Goal: Transaction & Acquisition: Purchase product/service

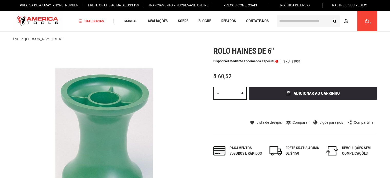
click at [225, 95] on input "*" at bounding box center [229, 93] width 33 height 13
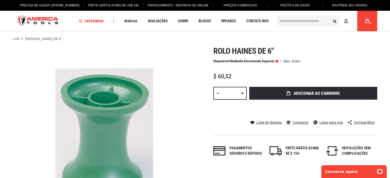
type input "**"
click at [332, 170] on p "Chat now" at bounding box center [350, 172] width 51 height 4
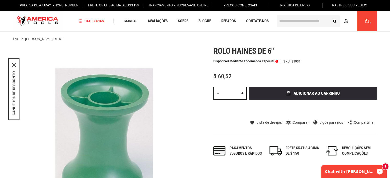
click at [343, 172] on p "Chat with [PERSON_NAME]" at bounding box center [350, 172] width 51 height 4
